Goal: Information Seeking & Learning: Learn about a topic

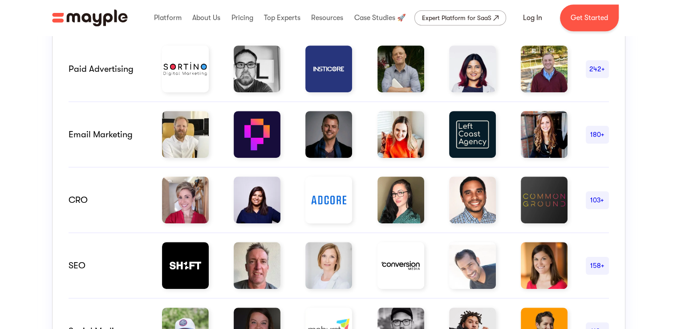
scroll to position [534, 0]
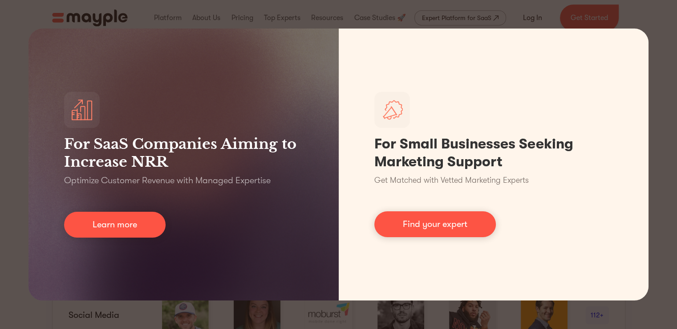
click at [451, 24] on div "For SaaS Companies Aiming to Increase NRR Optimize Customer Revenue with Manage…" at bounding box center [338, 164] width 677 height 329
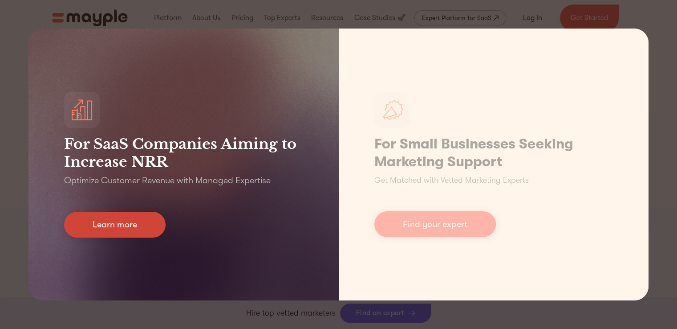
click at [134, 230] on link "Learn more" at bounding box center [115, 224] width 102 height 26
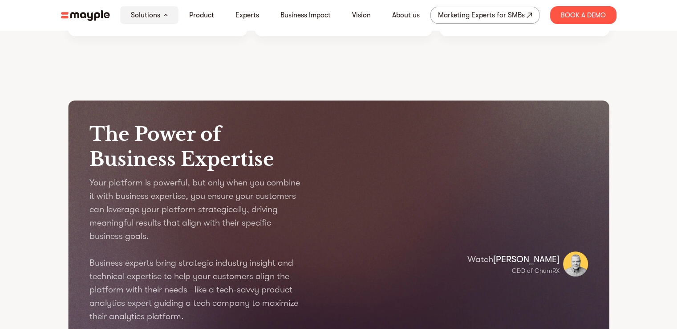
scroll to position [917, 0]
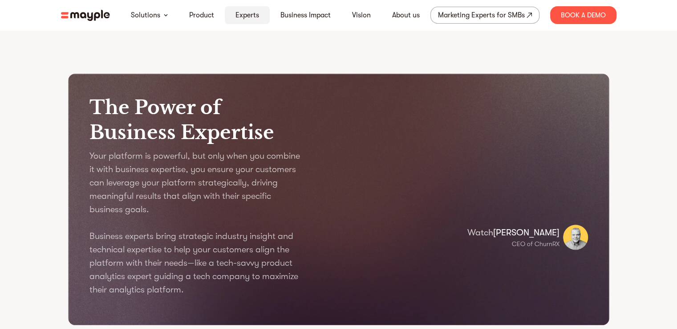
click at [253, 13] on link "Experts" at bounding box center [248, 15] width 24 height 11
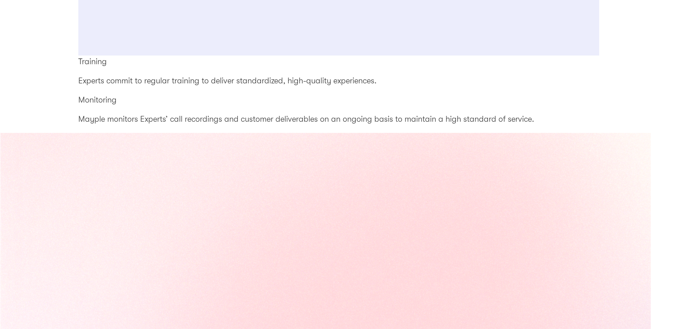
scroll to position [1870, 0]
